Goal: Task Accomplishment & Management: Use online tool/utility

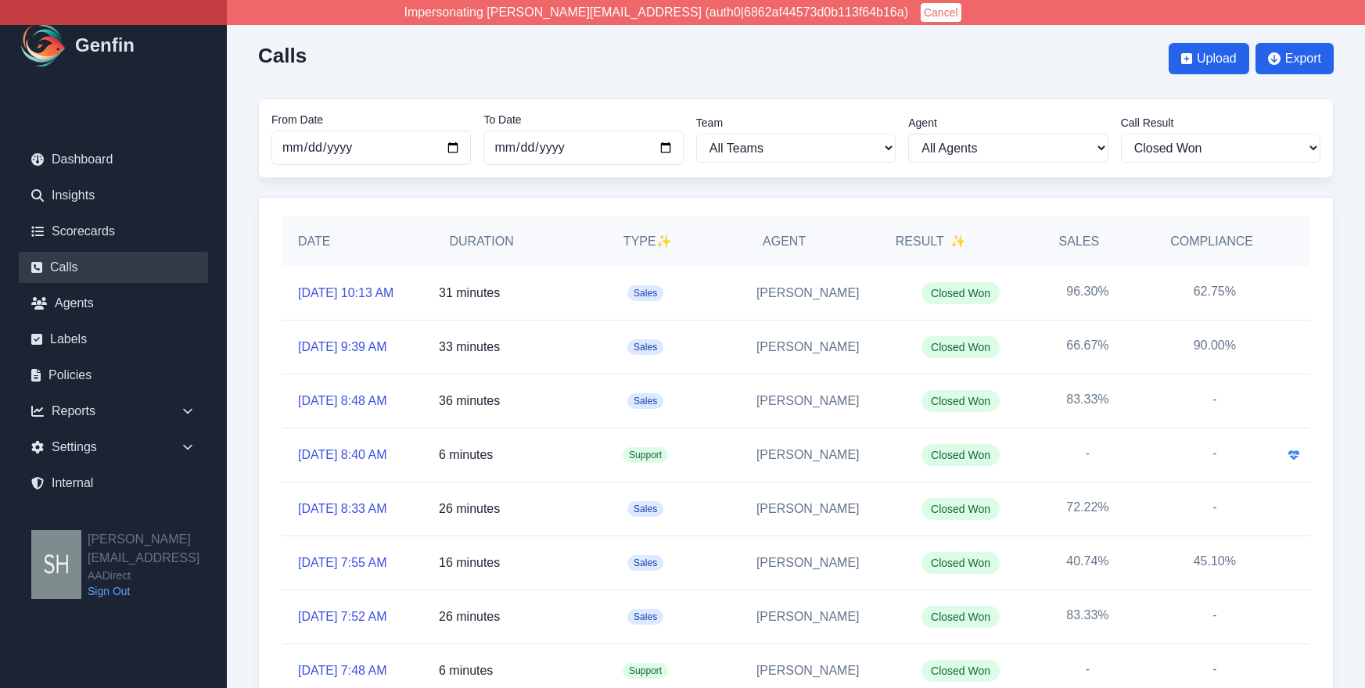
select select "Yes"
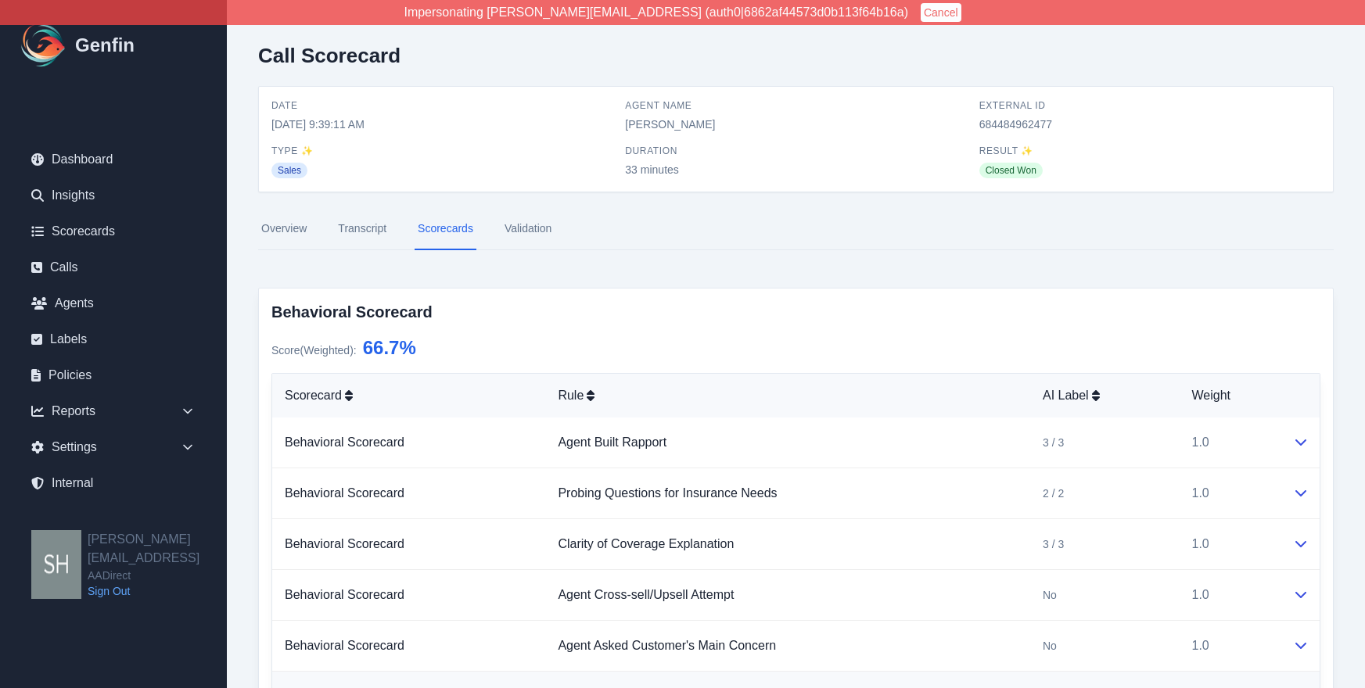
scroll to position [618, 0]
